Goal: Navigation & Orientation: Go to known website

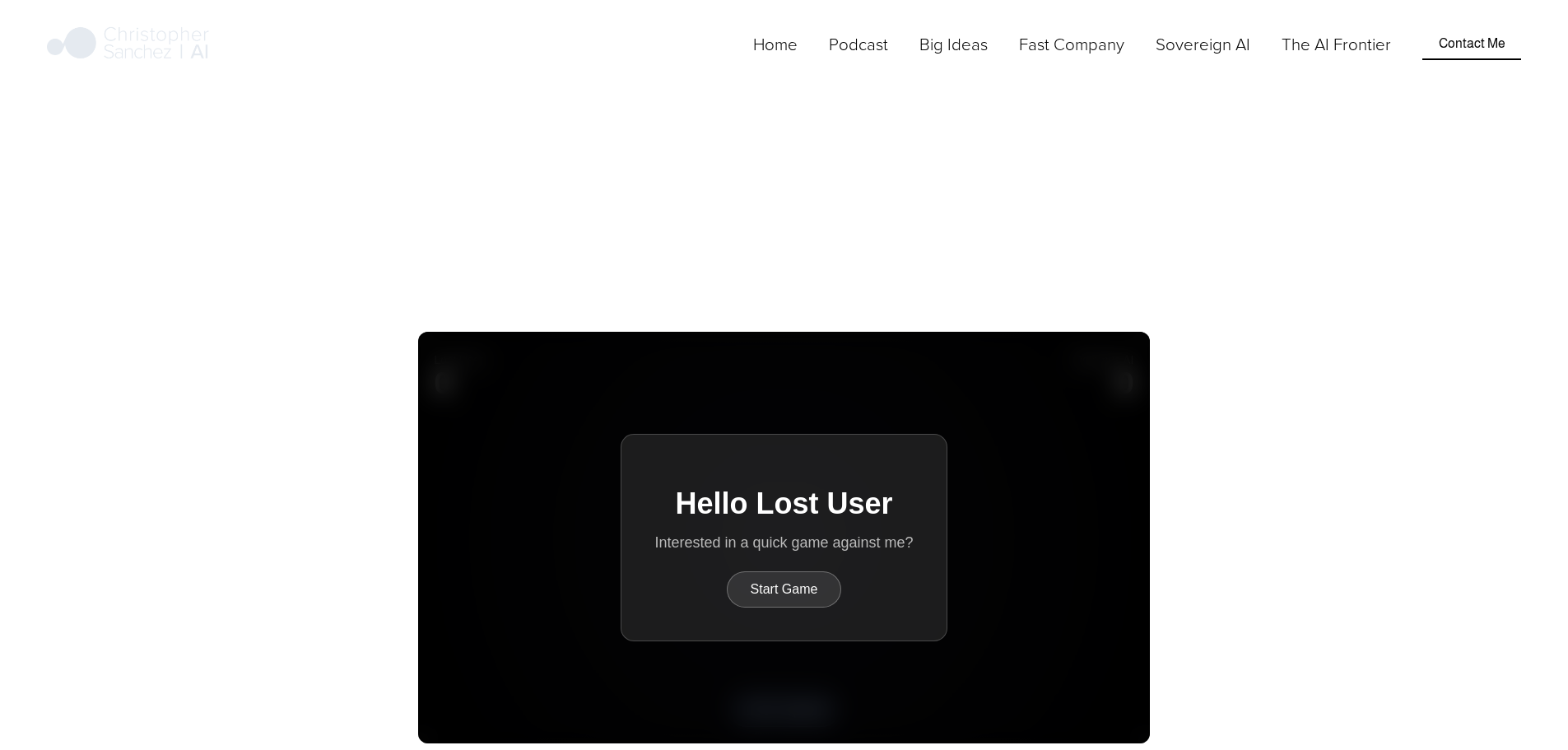
scroll to position [627, 0]
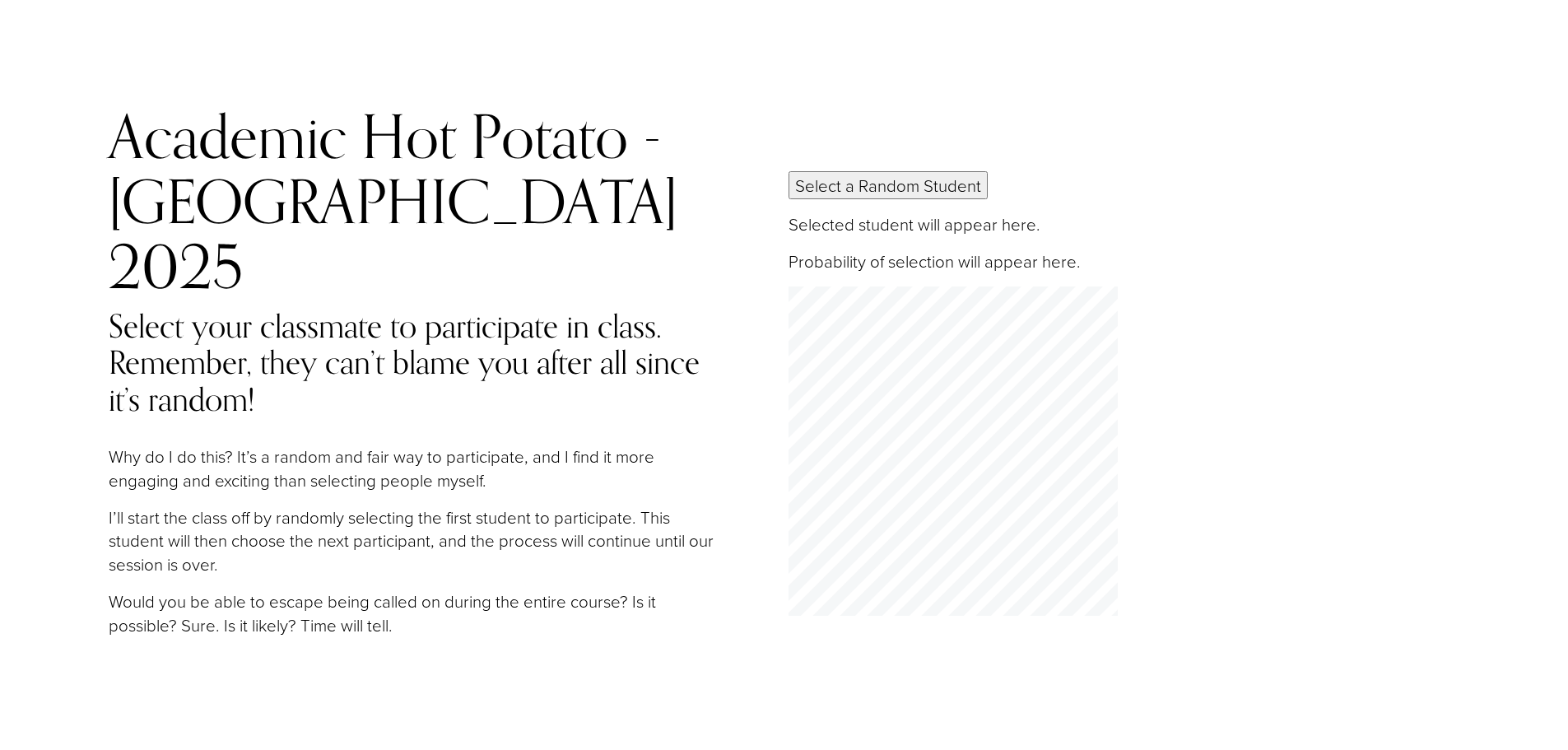
scroll to position [98, 0]
